Goal: Information Seeking & Learning: Learn about a topic

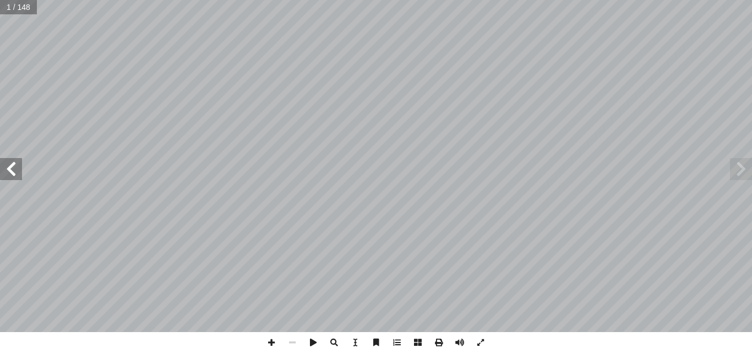
click at [17, 170] on span at bounding box center [11, 169] width 22 height 22
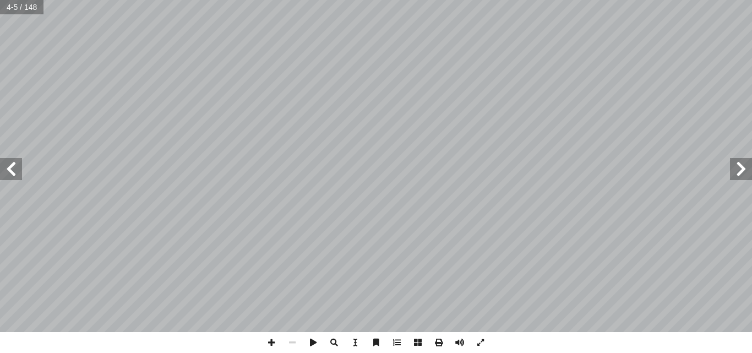
click at [17, 170] on span at bounding box center [11, 169] width 22 height 22
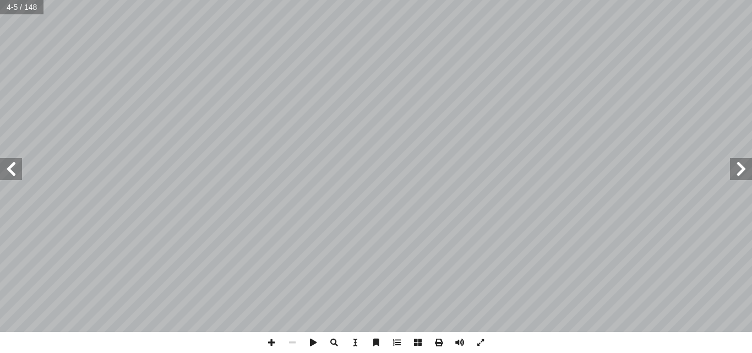
click at [17, 170] on span at bounding box center [11, 169] width 22 height 22
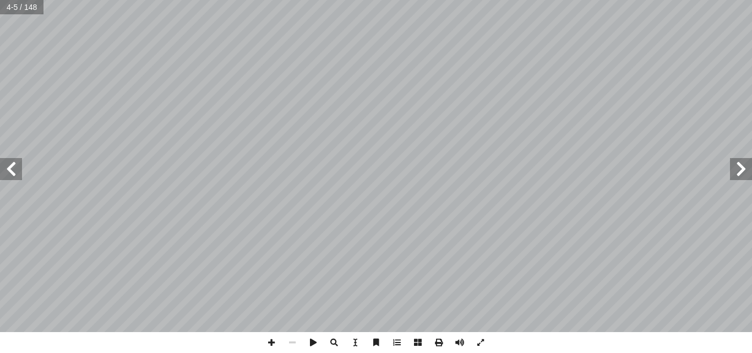
click at [17, 170] on span at bounding box center [11, 169] width 22 height 22
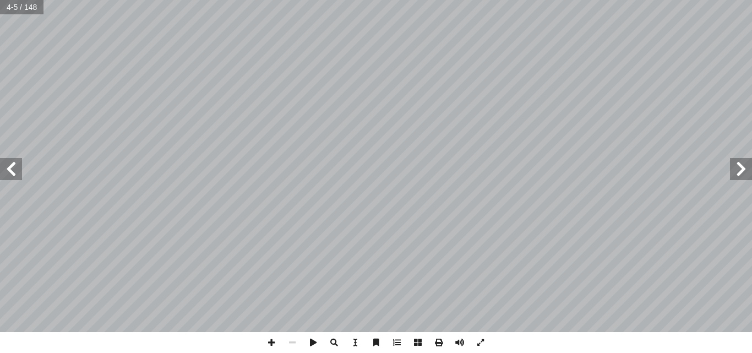
click at [17, 170] on span at bounding box center [11, 169] width 22 height 22
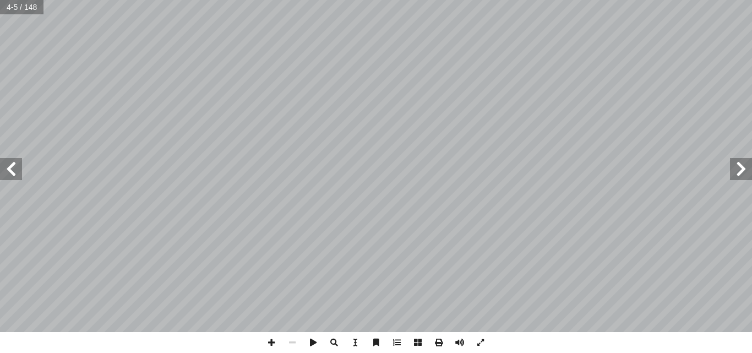
click at [17, 170] on span at bounding box center [11, 169] width 22 height 22
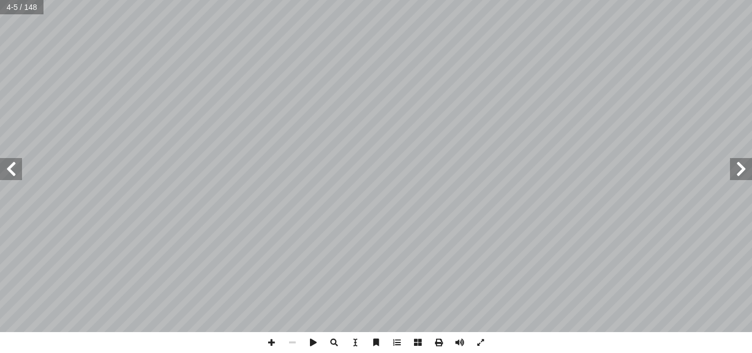
click at [17, 170] on span at bounding box center [11, 169] width 22 height 22
click at [6, 6] on input "text" at bounding box center [26, 7] width 52 height 14
type input "**"
click at [15, 172] on span at bounding box center [11, 169] width 22 height 22
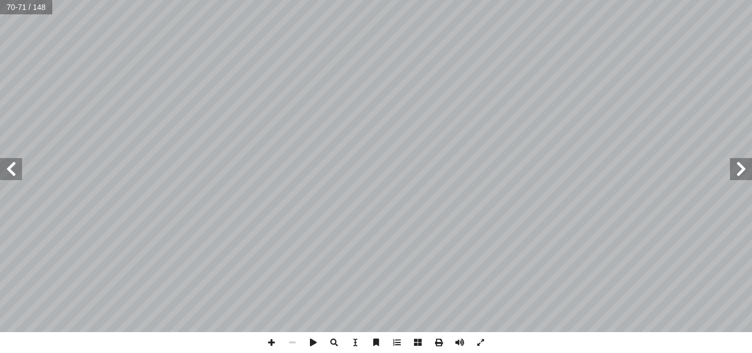
click at [15, 172] on span at bounding box center [11, 169] width 22 height 22
click at [274, 342] on span at bounding box center [271, 342] width 21 height 21
click at [294, 345] on span at bounding box center [292, 342] width 21 height 21
